Goal: Task Accomplishment & Management: Use online tool/utility

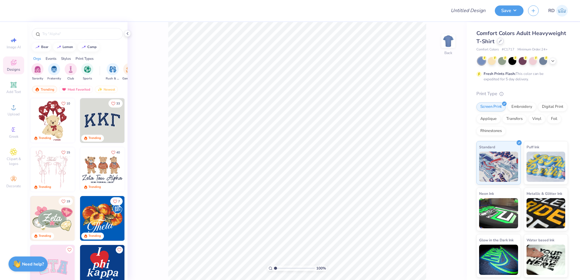
click at [348, 42] on icon at bounding box center [499, 41] width 3 height 3
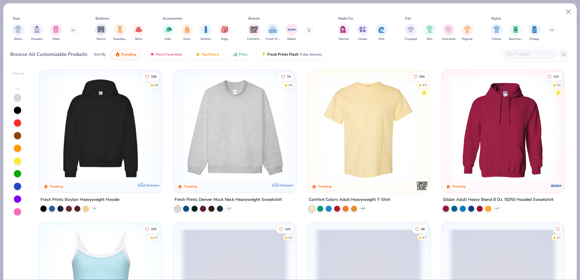
click at [348, 57] on input "text" at bounding box center [529, 54] width 46 height 7
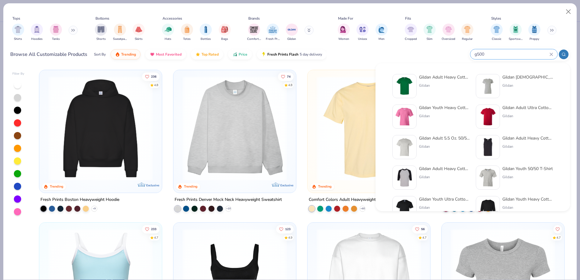
type input "g500"
click at [348, 85] on div "Gildan Adult Heavy Cotton T-Shirt Gildan" at bounding box center [430, 86] width 77 height 24
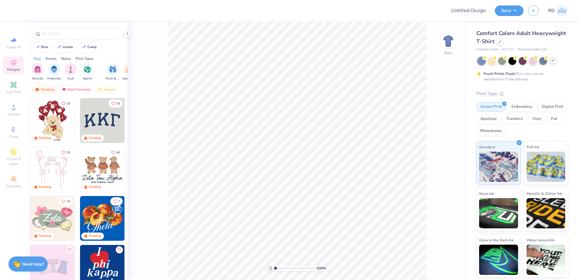
click at [554, 61] on icon at bounding box center [552, 60] width 5 height 5
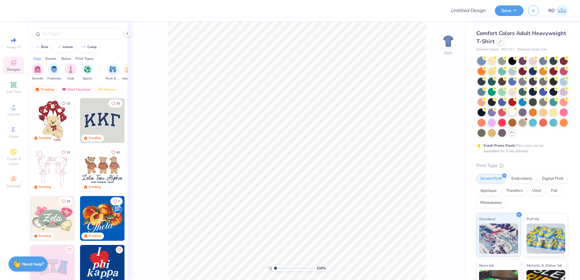
click at [508, 116] on div at bounding box center [512, 112] width 8 height 8
click at [14, 86] on icon at bounding box center [13, 84] width 5 height 5
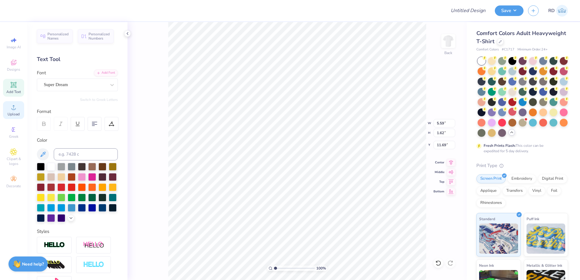
click at [13, 107] on icon at bounding box center [13, 107] width 7 height 7
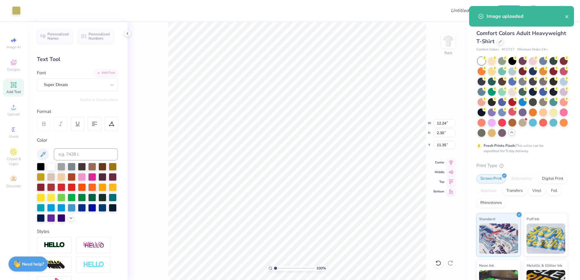
type input "12.24"
type input "2.30"
type input "11.35"
click at [14, 115] on span "Upload" at bounding box center [14, 114] width 12 height 5
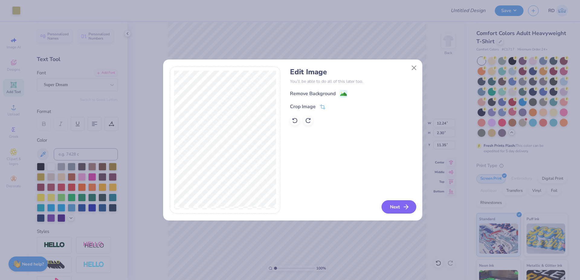
click at [402, 205] on button "Next" at bounding box center [398, 206] width 35 height 13
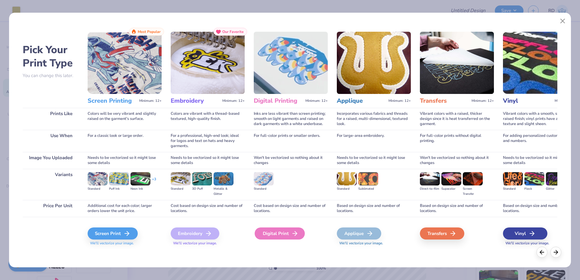
click at [279, 233] on div "Digital Print" at bounding box center [280, 233] width 50 height 12
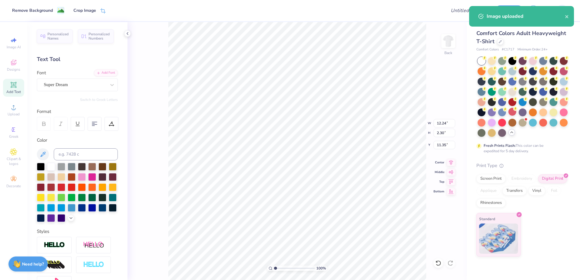
type input "14.17"
type input "7.66"
type input "8.67"
drag, startPoint x: 287, startPoint y: 269, endPoint x: 280, endPoint y: 270, distance: 6.7
click at [280, 270] on input "range" at bounding box center [294, 267] width 41 height 5
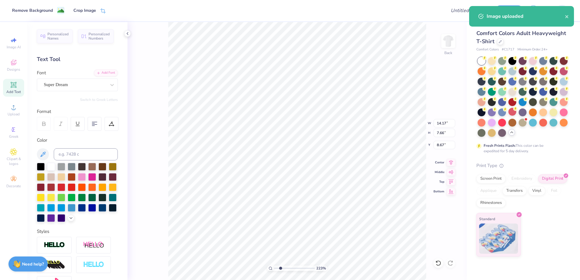
type input "2.23"
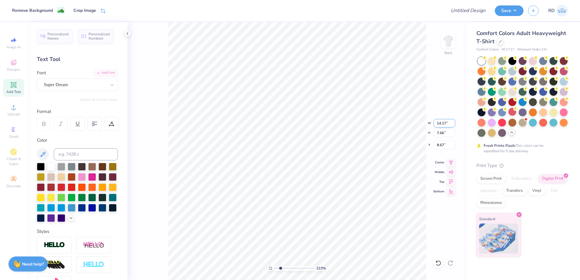
click at [442, 126] on input "14.17" at bounding box center [444, 123] width 22 height 8
type input "8.00"
type input "4.32"
type input "10.34"
type input "12.24"
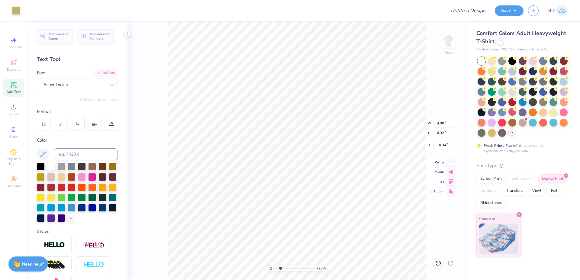
type input "2.30"
type input "8.40"
type input "6.39"
type input "1.20"
type input "9.56"
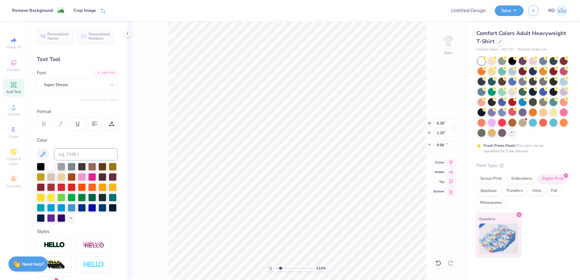
type input "8.00"
type input "4.32"
type input "10.34"
click at [452, 162] on icon at bounding box center [451, 161] width 8 height 7
click at [289, 268] on input "range" at bounding box center [294, 267] width 41 height 5
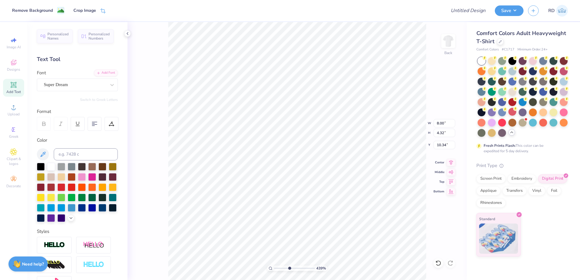
type input "4.39"
type input "6.39"
type input "1.20"
type input "9.57"
type input "8.00"
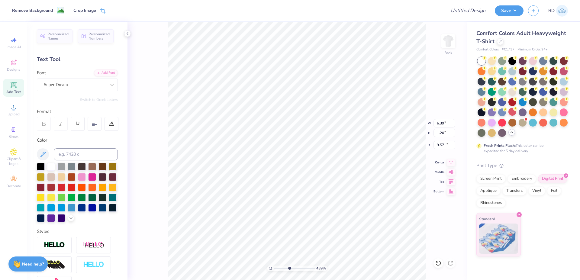
type input "4.32"
type input "10.34"
click at [368, 276] on li "Send to Back" at bounding box center [365, 273] width 47 height 12
type input "5.59"
type input "1.62"
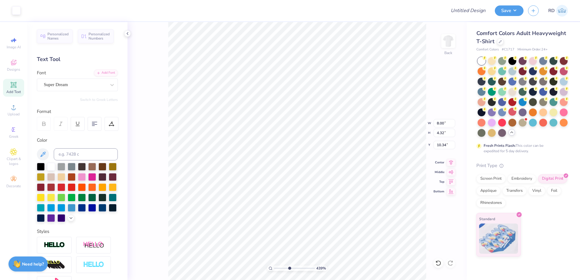
type input "11.69"
type input "3.86"
type input "1.12"
type input "12.19"
type input "8.00"
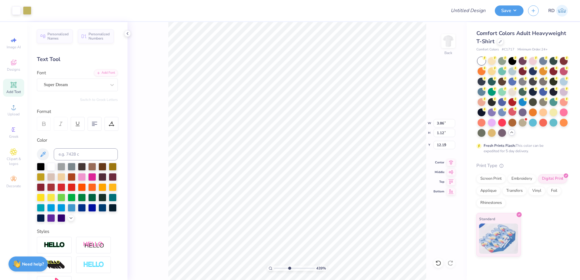
type input "5.10"
type input "9.57"
type textarea "Creative Writing Society"
click at [106, 73] on div "Add Font" at bounding box center [106, 72] width 24 height 7
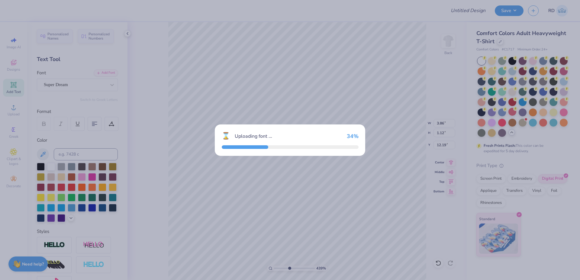
type input "14.17"
type input "1.10"
type input "12.20"
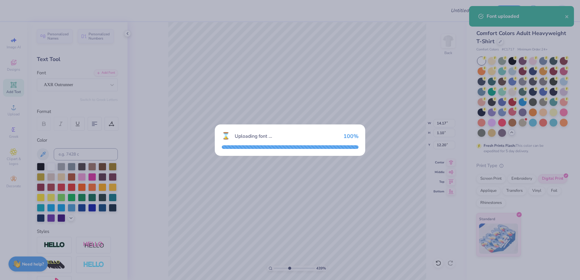
type input "7.09"
type input "1.15"
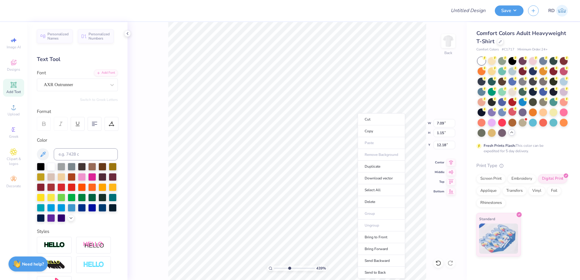
type input "10.59"
click at [380, 238] on li "Bring to Front" at bounding box center [380, 237] width 47 height 12
type input "5.97"
type input "0.96"
type input "10.62"
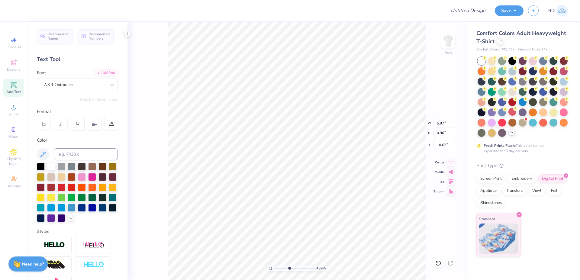
type input "6.39"
type input "1.20"
type input "9.57"
type input "5.97"
type input "0.96"
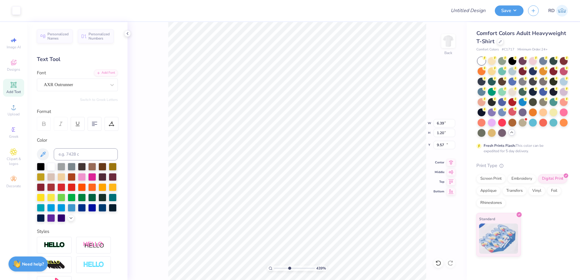
type input "10.62"
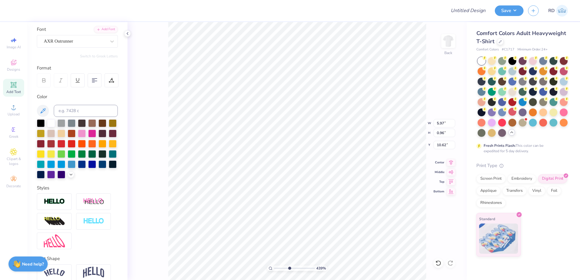
scroll to position [72, 0]
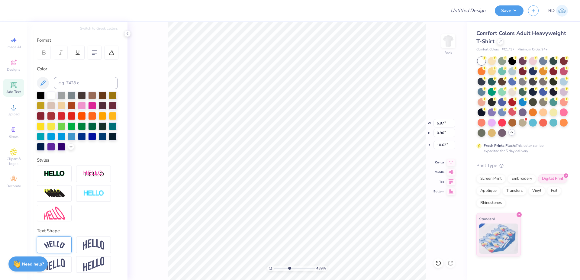
click at [61, 249] on img at bounding box center [54, 245] width 21 height 8
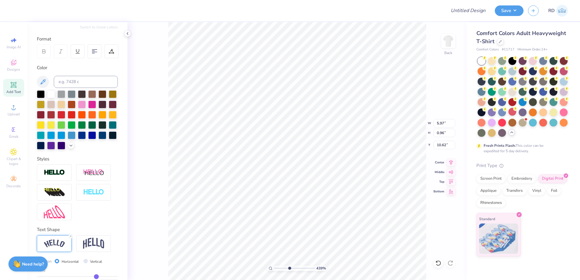
type input "6.62"
type input "1.56"
type input "10.32"
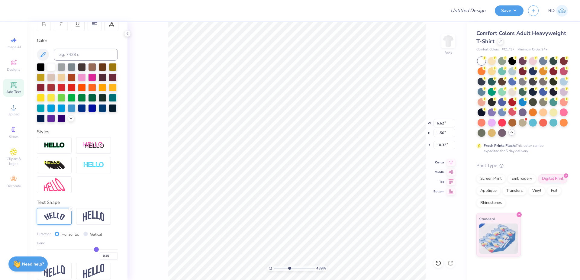
scroll to position [117, 0]
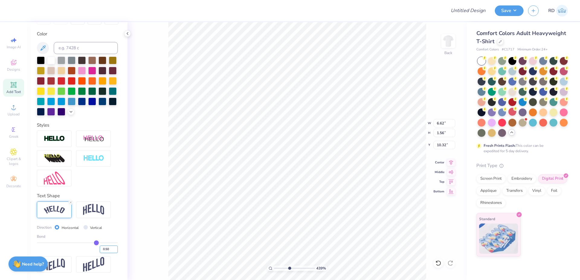
click at [102, 248] on input "0.50" at bounding box center [109, 249] width 18 height 8
type input ".15"
type input "0.15"
type input "6.17"
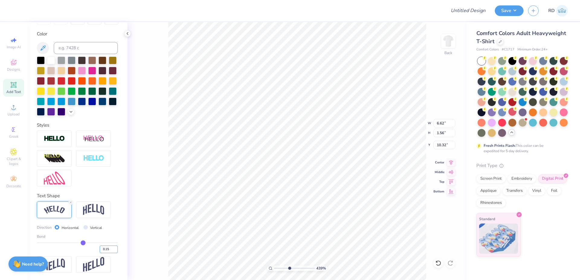
type input "0.99"
type input "9.84"
drag, startPoint x: 101, startPoint y: 248, endPoint x: 112, endPoint y: 249, distance: 11.6
click at [110, 249] on input "0.15" at bounding box center [109, 249] width 18 height 8
type input "0.2"
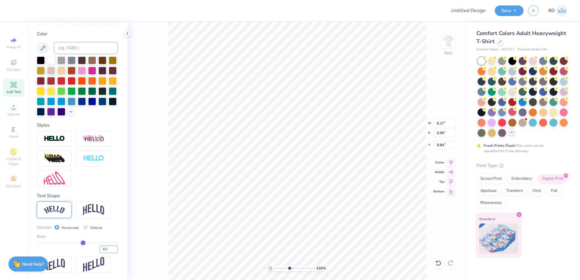
type input "0.2"
type input "0.20"
type input "6.24"
type input "1.04"
type input "9.82"
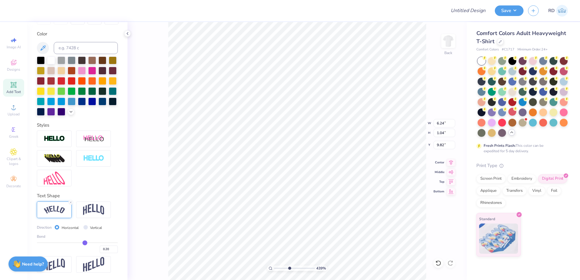
type input "6.40"
type input "1.06"
type input "9.79"
type input "6.38"
type input "1.11"
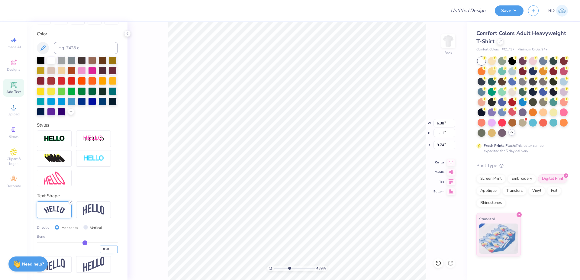
type input "9.65"
drag, startPoint x: 102, startPoint y: 250, endPoint x: 108, endPoint y: 250, distance: 5.7
click at [107, 250] on input "0.20" at bounding box center [109, 249] width 18 height 8
type input "0.25"
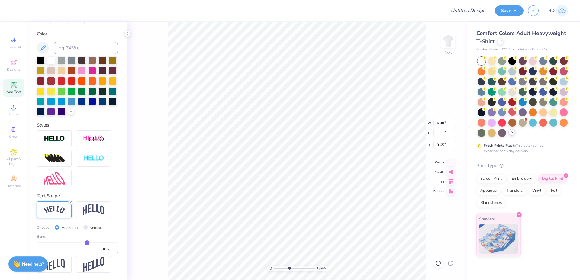
type input "6.45"
type input "1.16"
type input "9.59"
type input "6.46"
type input "1.11"
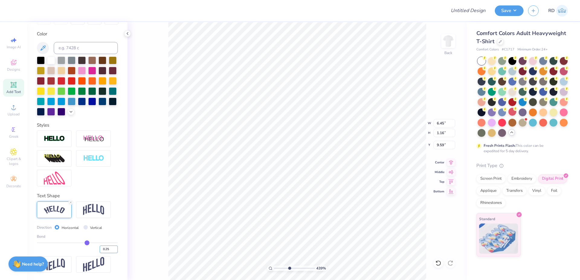
type input "9.60"
drag, startPoint x: 101, startPoint y: 249, endPoint x: 111, endPoint y: 248, distance: 10.6
click at [111, 248] on input "0.25" at bounding box center [109, 249] width 18 height 8
type input "0.3"
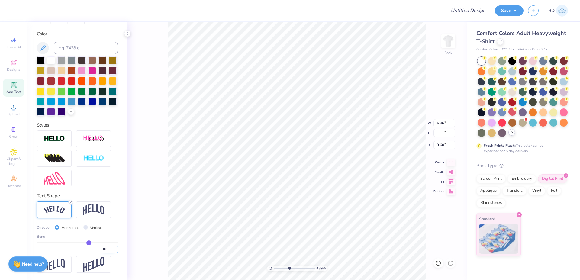
type input "0.30"
type input "6.53"
type input "1.20"
type input "9.57"
type input "6.41"
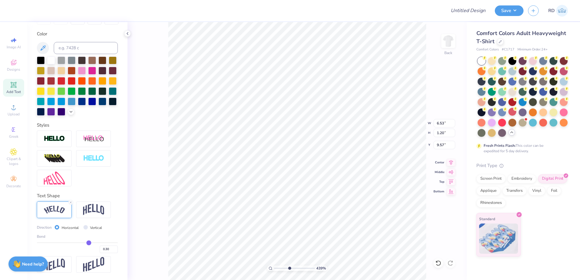
type input "1.18"
type input "9.59"
type input "6.42"
type input "1.16"
type input "9.58"
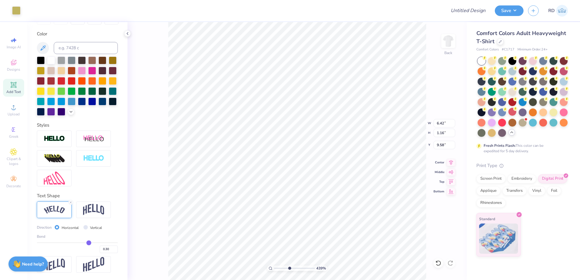
type input "6.39"
type input "1.20"
type input "9.57"
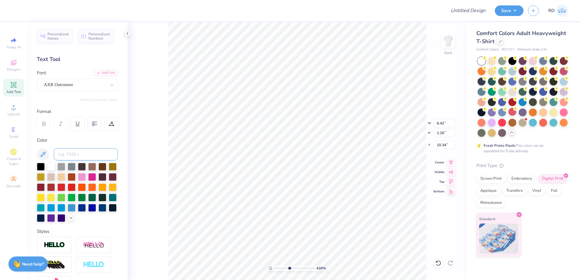
click at [74, 150] on input at bounding box center [86, 154] width 64 height 12
type input "617"
type input "9.60"
click at [451, 160] on icon at bounding box center [451, 161] width 8 height 7
type input "3.05"
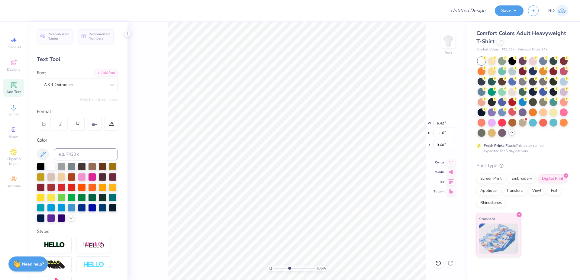
click at [283, 267] on input "range" at bounding box center [294, 267] width 41 height 5
type input "9.61"
drag, startPoint x: 283, startPoint y: 267, endPoint x: 276, endPoint y: 266, distance: 7.3
type input "1"
click at [274, 268] on input "range" at bounding box center [294, 267] width 41 height 5
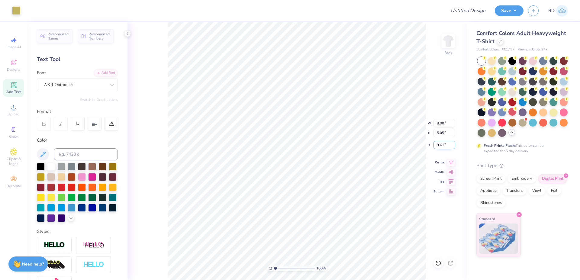
click at [444, 144] on input "9.61" at bounding box center [444, 145] width 22 height 8
type input "3.00"
click at [440, 122] on input "8.00" at bounding box center [444, 123] width 22 height 8
type input "10.00"
type input "6.32"
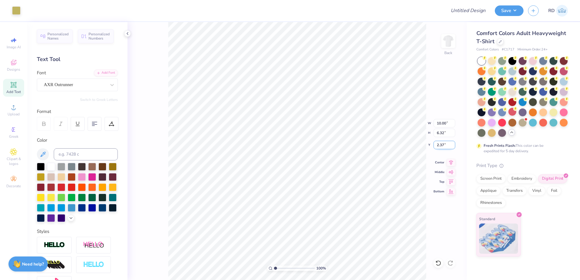
click at [442, 147] on input "2.37" at bounding box center [444, 145] width 22 height 8
type input "3.00"
click at [452, 161] on icon at bounding box center [451, 161] width 8 height 7
click at [470, 11] on input "Design Title" at bounding box center [460, 11] width 59 height 12
paste input "FPS239387"
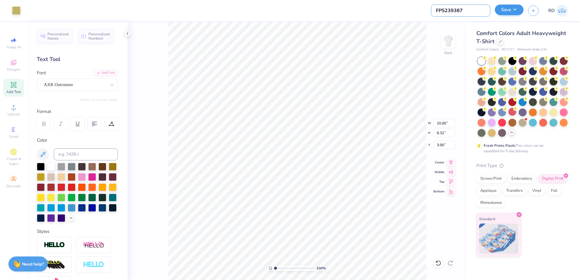
type input "FPS239387"
click at [514, 14] on button "Save" at bounding box center [509, 10] width 29 height 11
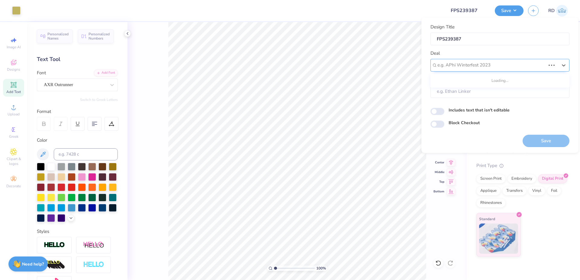
click at [476, 63] on div at bounding box center [491, 65] width 108 height 8
click at [479, 76] on div "Design Tool Gallery" at bounding box center [499, 81] width 139 height 15
click at [480, 82] on div "Design Tool Gallery" at bounding box center [500, 81] width 134 height 10
type input "gallery"
type input "Design Tool Gallery User"
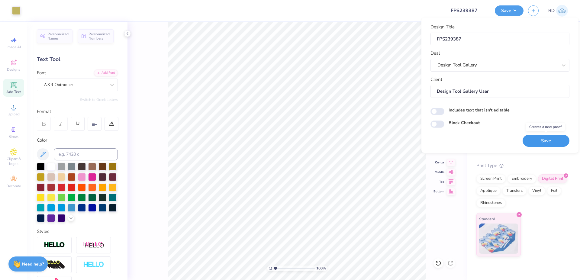
click at [536, 140] on button "Save" at bounding box center [545, 141] width 47 height 12
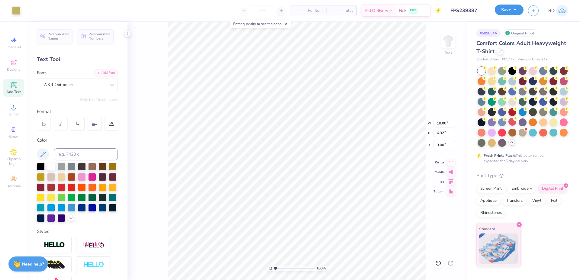
click at [515, 10] on button "Save" at bounding box center [509, 10] width 29 height 11
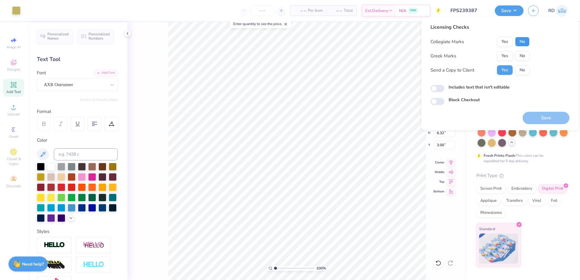
click at [526, 40] on button "No" at bounding box center [522, 42] width 14 height 10
click at [507, 57] on button "Yes" at bounding box center [505, 56] width 16 height 10
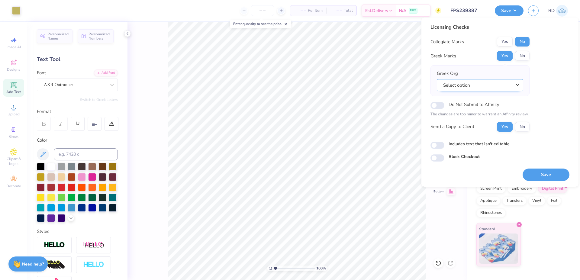
click at [495, 79] on button "Select option" at bounding box center [480, 85] width 86 height 12
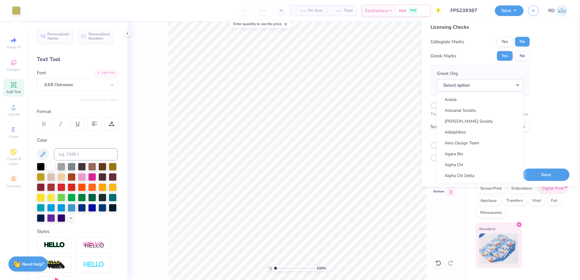
click at [480, 115] on div "Acacia Actuarial Society Adam Smith Society Adelphikos Aero Design Team Agara B…" at bounding box center [480, 137] width 86 height 91
click at [480, 114] on link "Actuarial Society" at bounding box center [480, 110] width 82 height 10
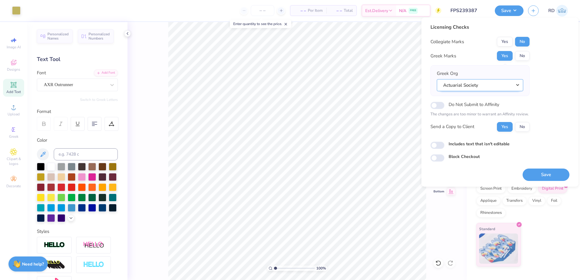
click at [509, 84] on button "Actuarial Society" at bounding box center [480, 85] width 86 height 12
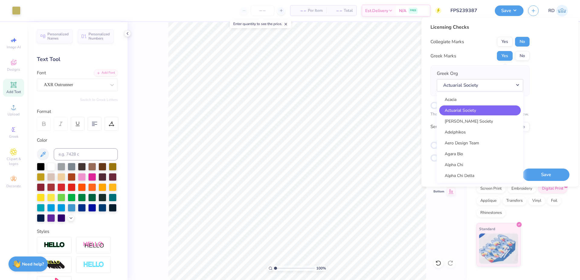
click at [485, 137] on div "Acacia Actuarial Society Adam Smith Society Adelphikos Aero Design Team Agara B…" at bounding box center [480, 137] width 86 height 91
click at [479, 145] on link "Aero Design Team" at bounding box center [480, 143] width 82 height 10
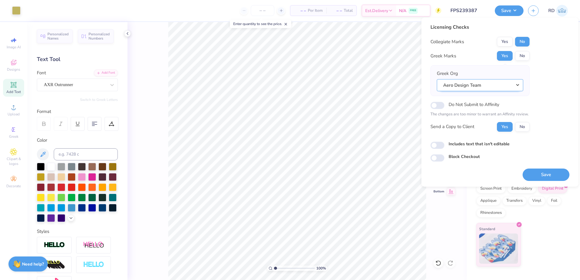
click at [511, 81] on button "Aero Design Team" at bounding box center [480, 85] width 86 height 12
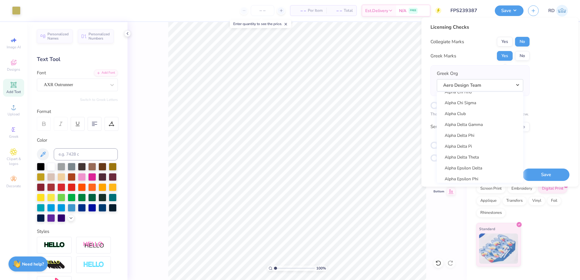
scroll to position [109, 0]
click at [464, 142] on link "Alpha Delta Pi" at bounding box center [480, 143] width 82 height 10
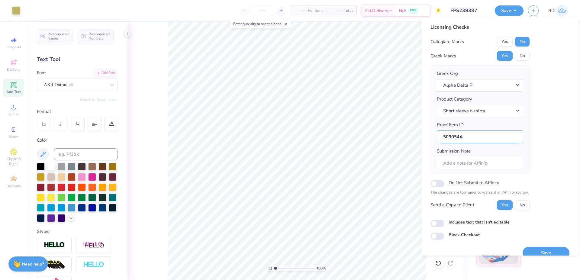
drag, startPoint x: 458, startPoint y: 138, endPoint x: 440, endPoint y: 138, distance: 17.5
click at [440, 138] on input "509054A" at bounding box center [480, 136] width 86 height 13
